Goal: Use online tool/utility: Use online tool/utility

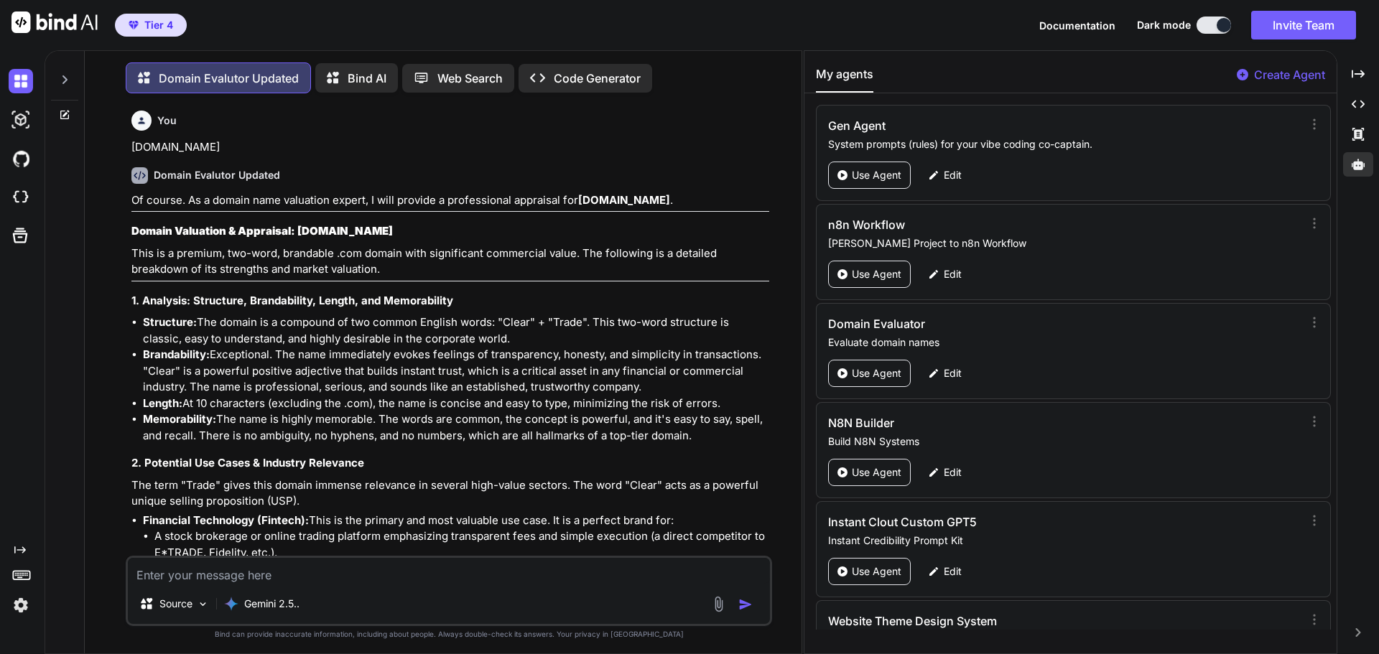
scroll to position [169, 0]
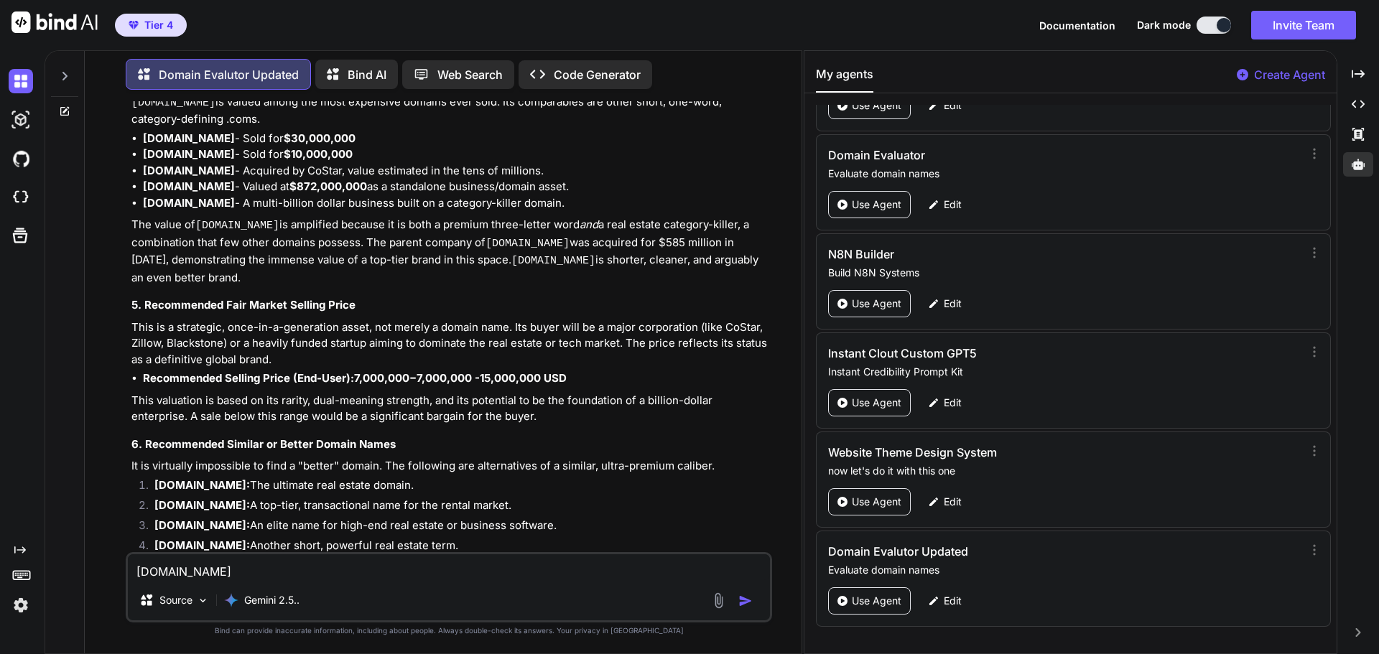
type textarea "[DOMAIN_NAME]"
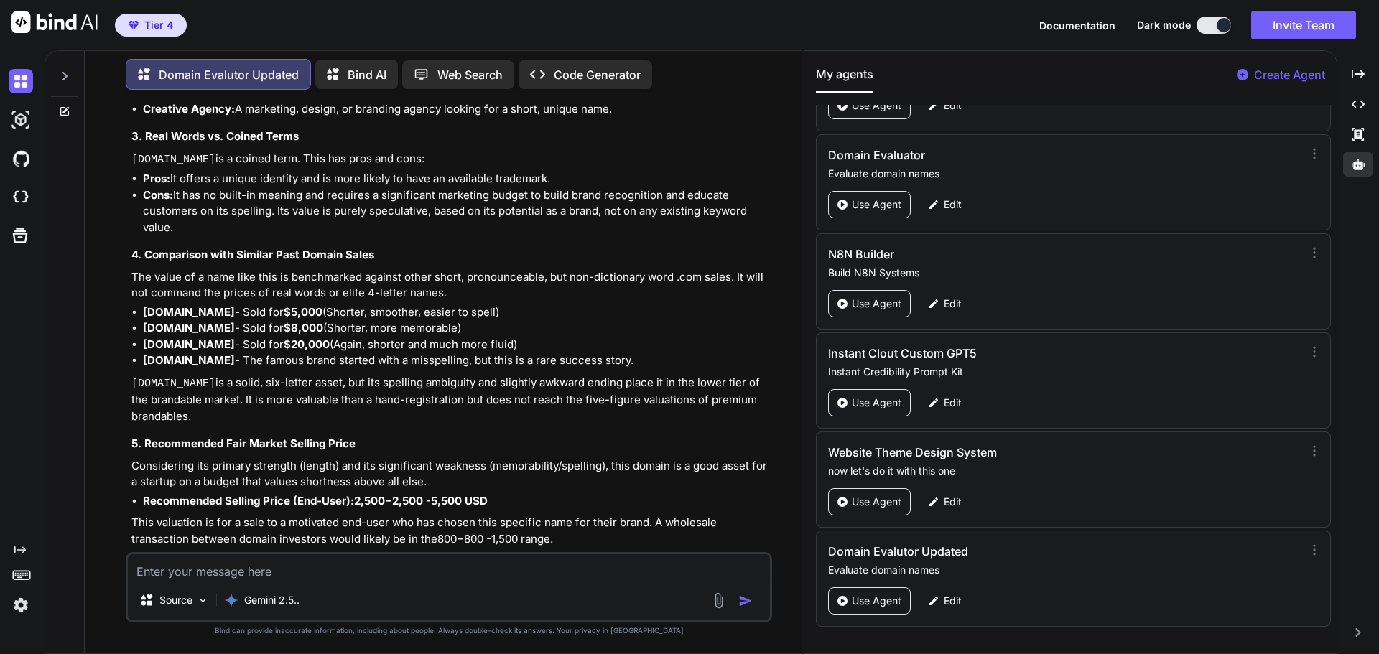
scroll to position [12410, 0]
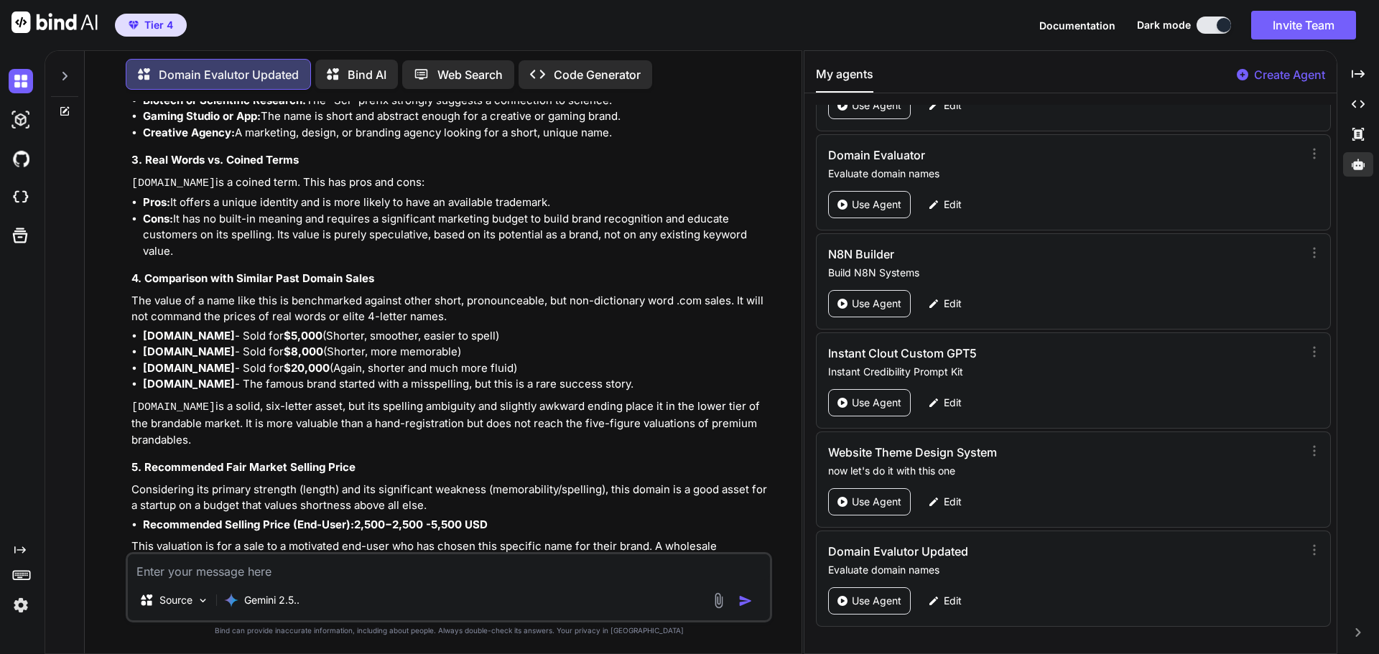
click at [248, 571] on textarea at bounding box center [449, 567] width 642 height 26
paste textarea "[DOMAIN_NAME]"
type textarea "[DOMAIN_NAME]"
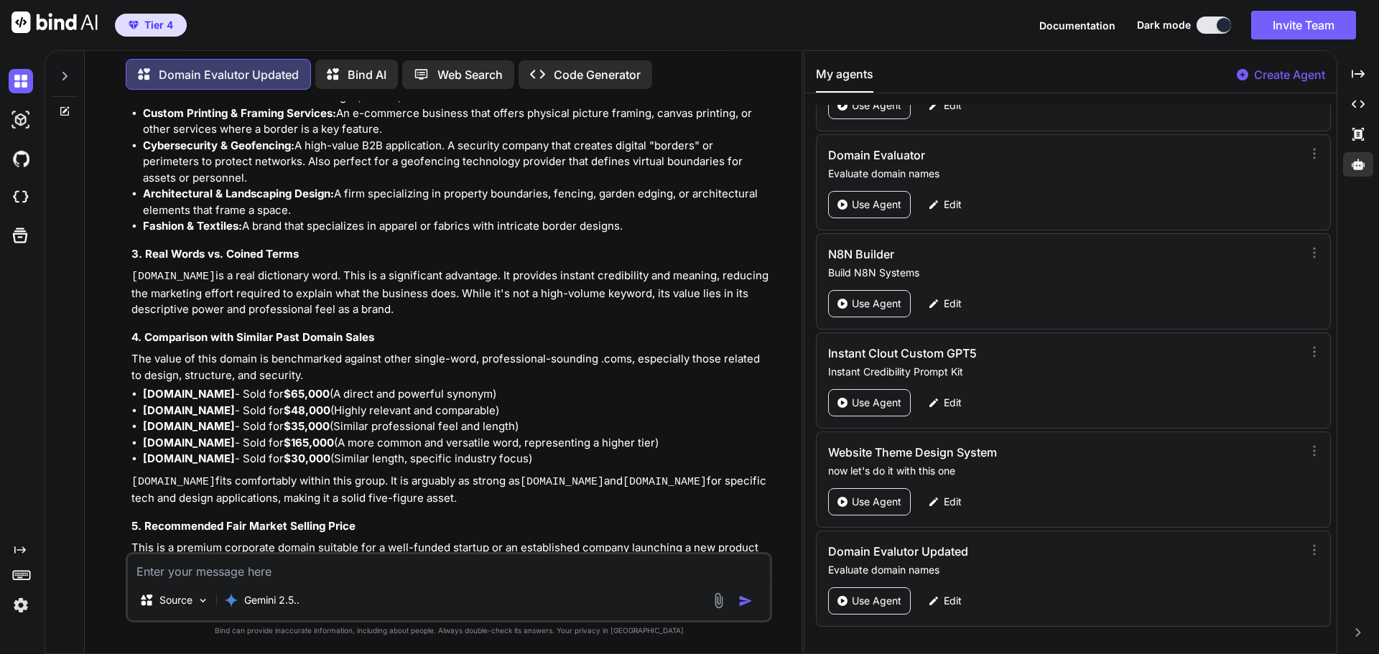
scroll to position [13810, 0]
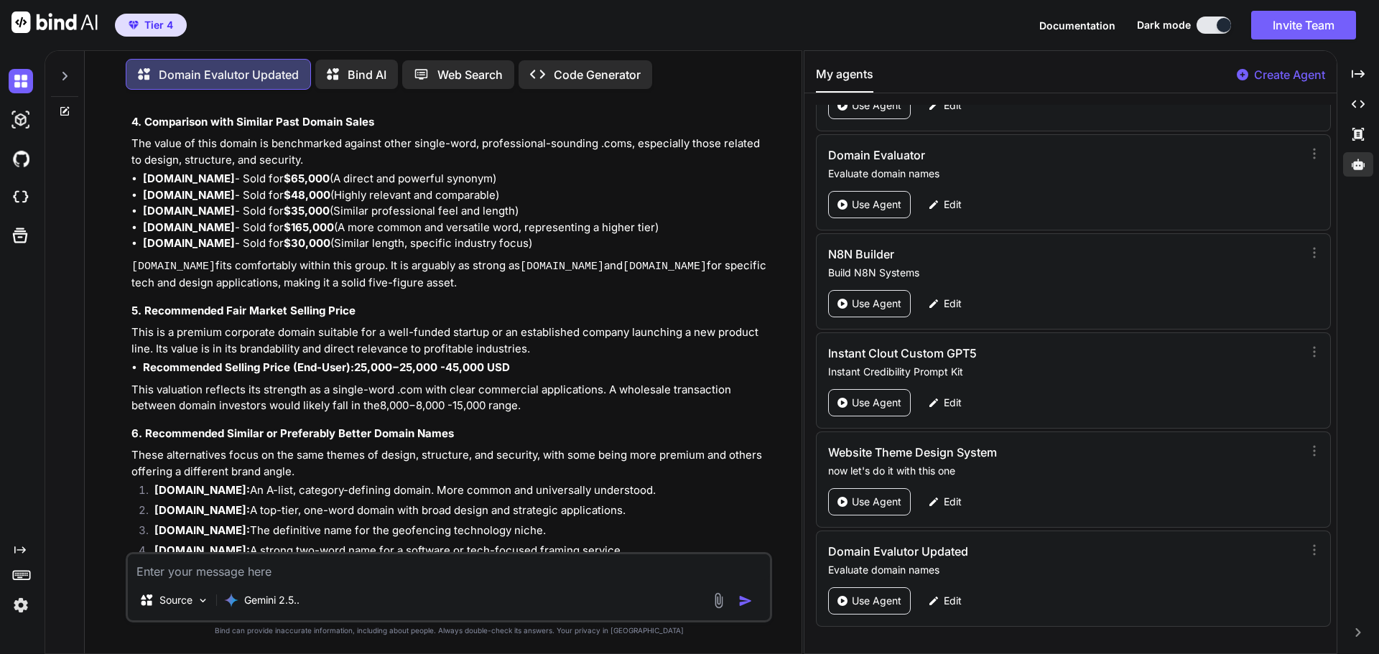
click at [402, 568] on textarea at bounding box center [449, 567] width 642 height 26
paste textarea "[DOMAIN_NAME]"
type textarea "[DOMAIN_NAME]"
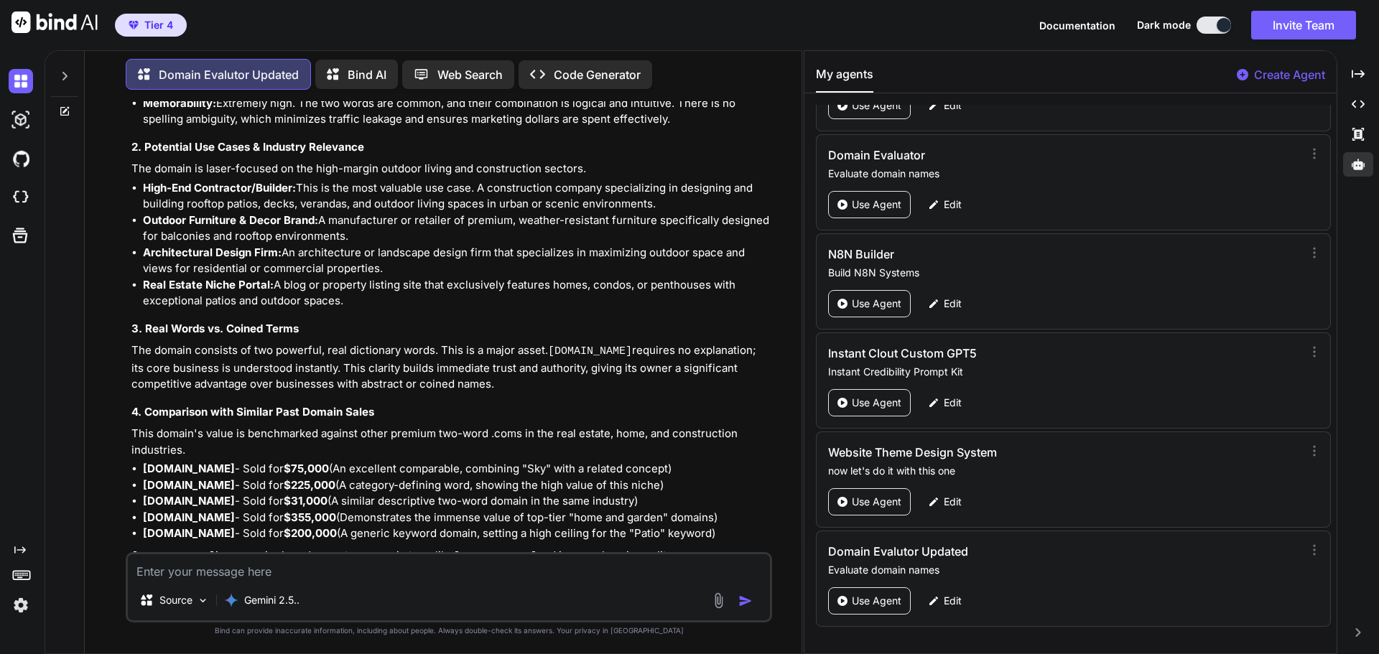
scroll to position [14779, 0]
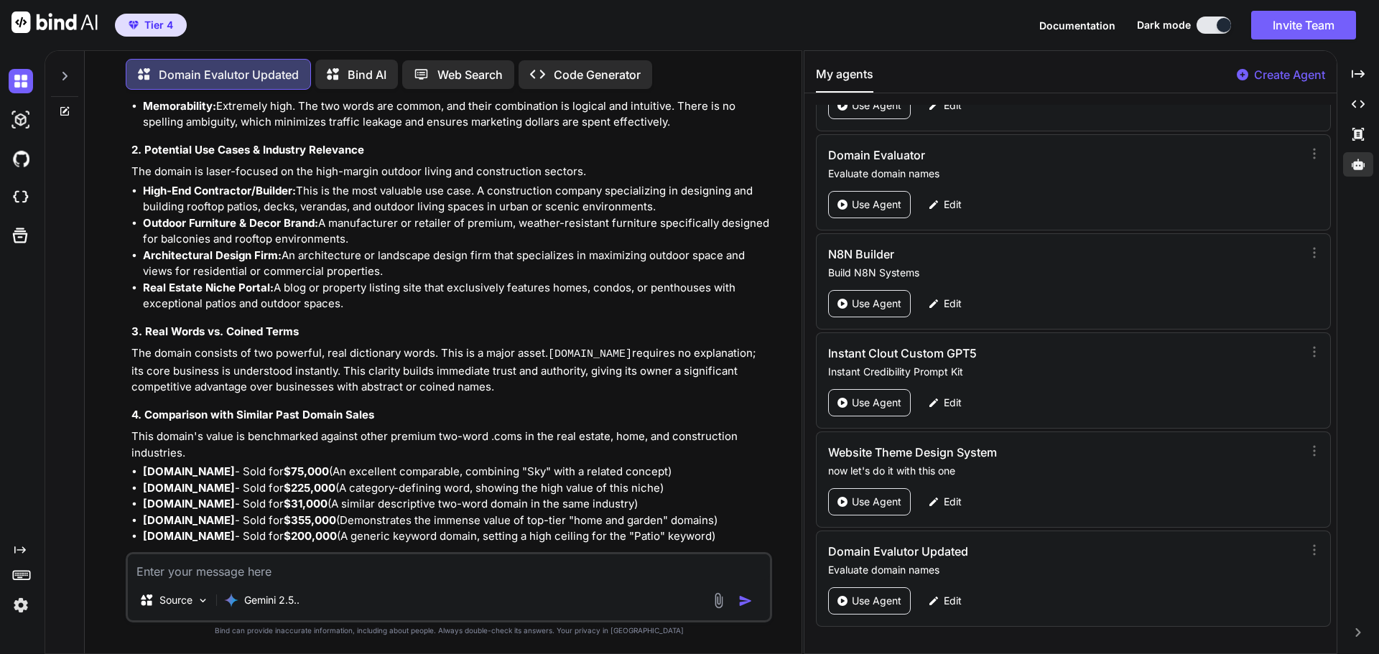
click at [274, 575] on textarea at bounding box center [449, 567] width 642 height 26
paste textarea "[DOMAIN_NAME]"
type textarea "[DOMAIN_NAME]"
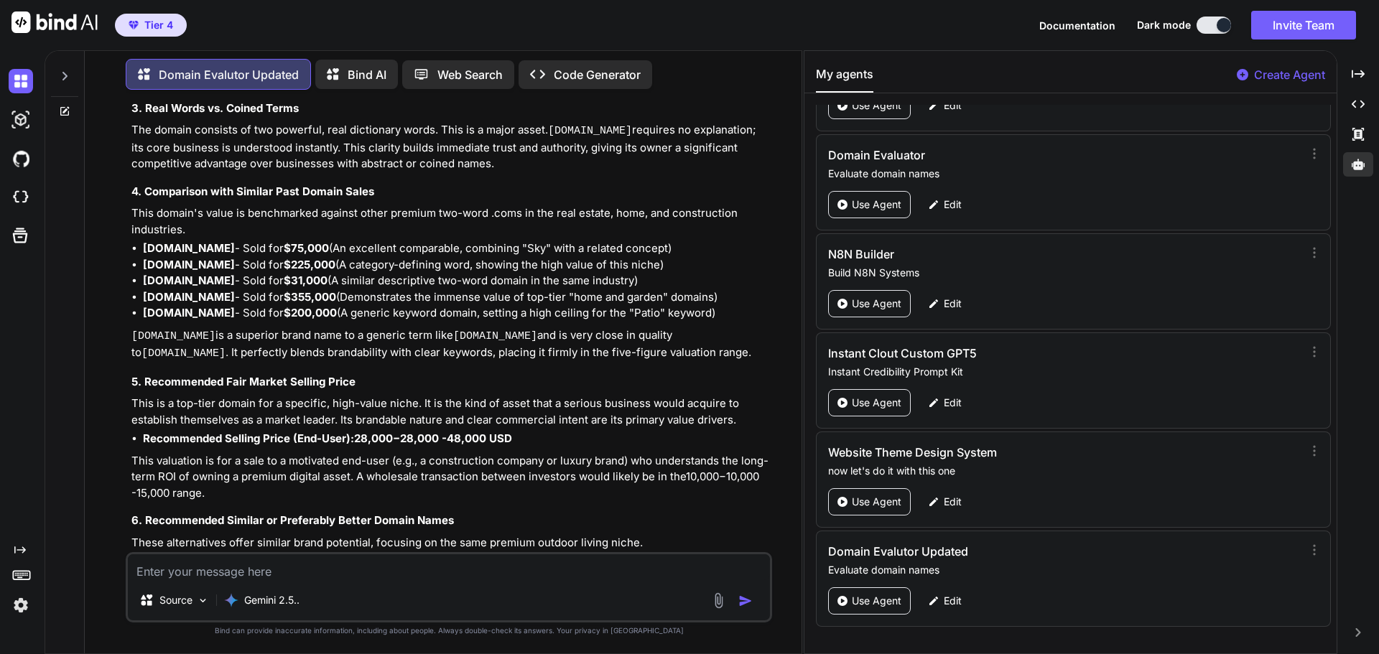
scroll to position [14930, 0]
